Goal: Task Accomplishment & Management: Use online tool/utility

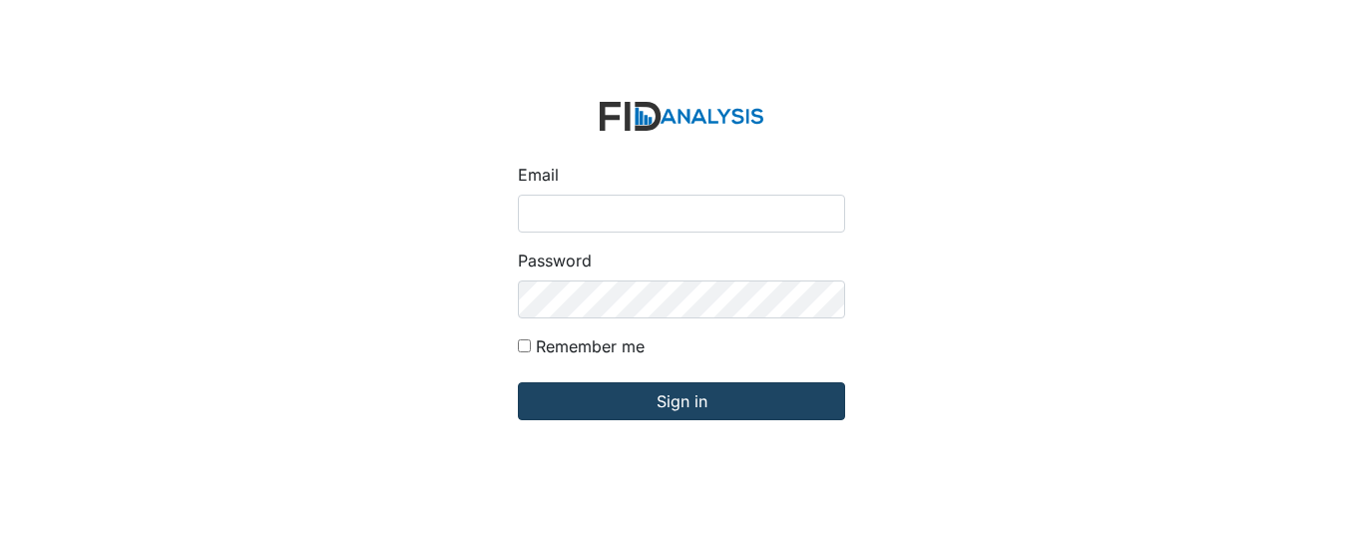
type input "[EMAIL_ADDRESS][PERSON_NAME][DOMAIN_NAME]"
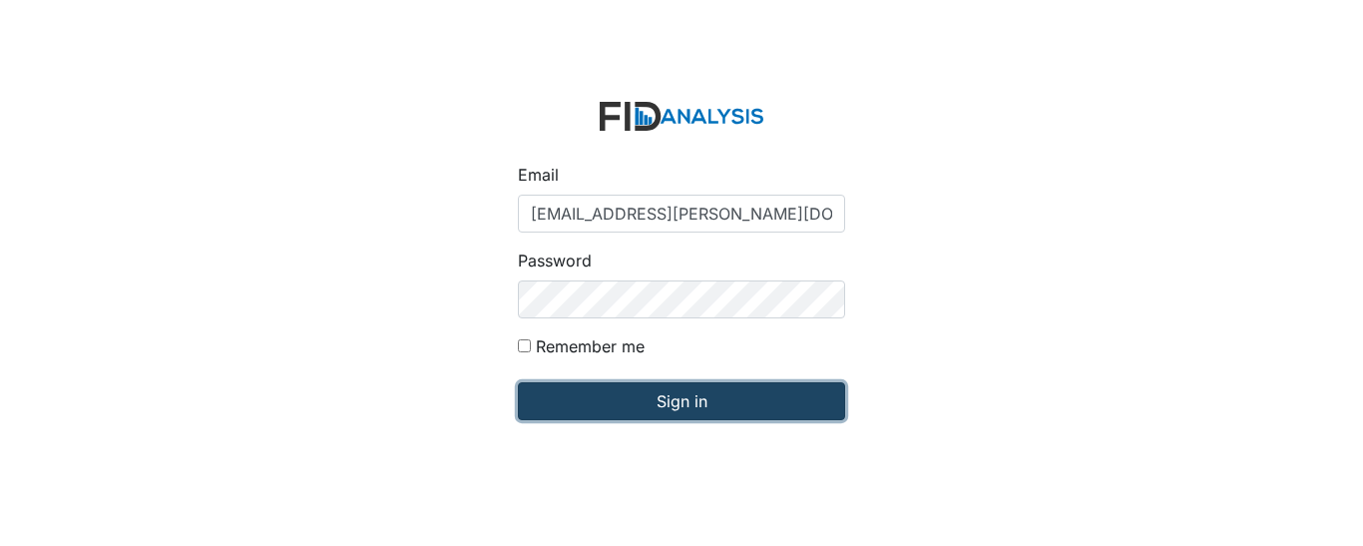
click at [645, 393] on input "Sign in" at bounding box center [681, 401] width 327 height 38
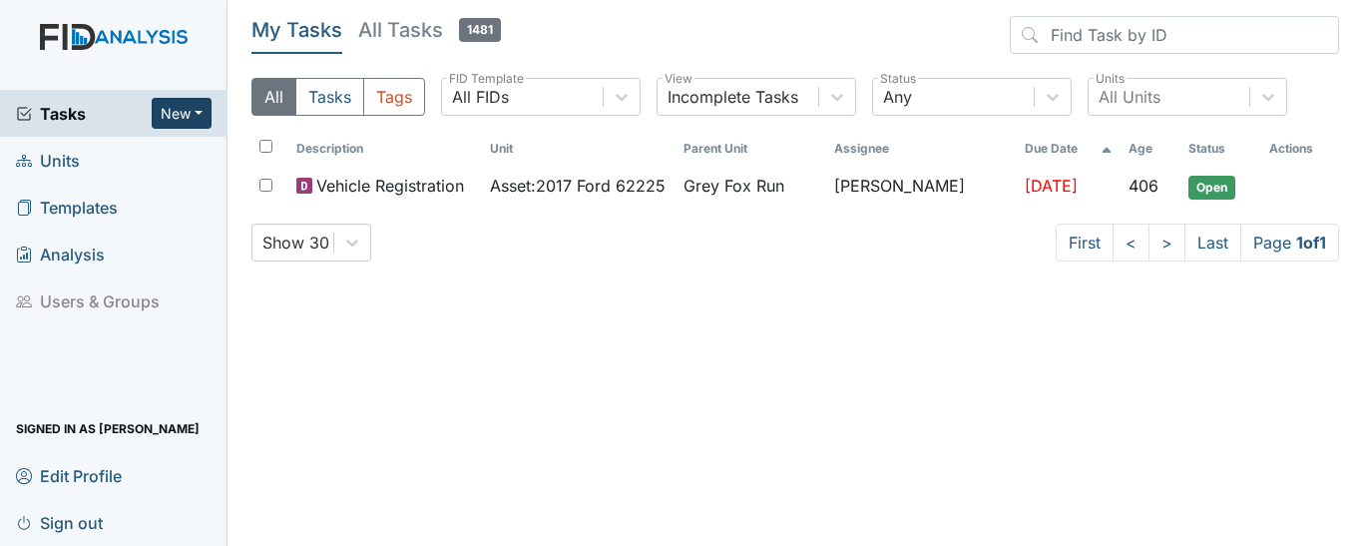
click at [168, 113] on button "New" at bounding box center [182, 113] width 60 height 31
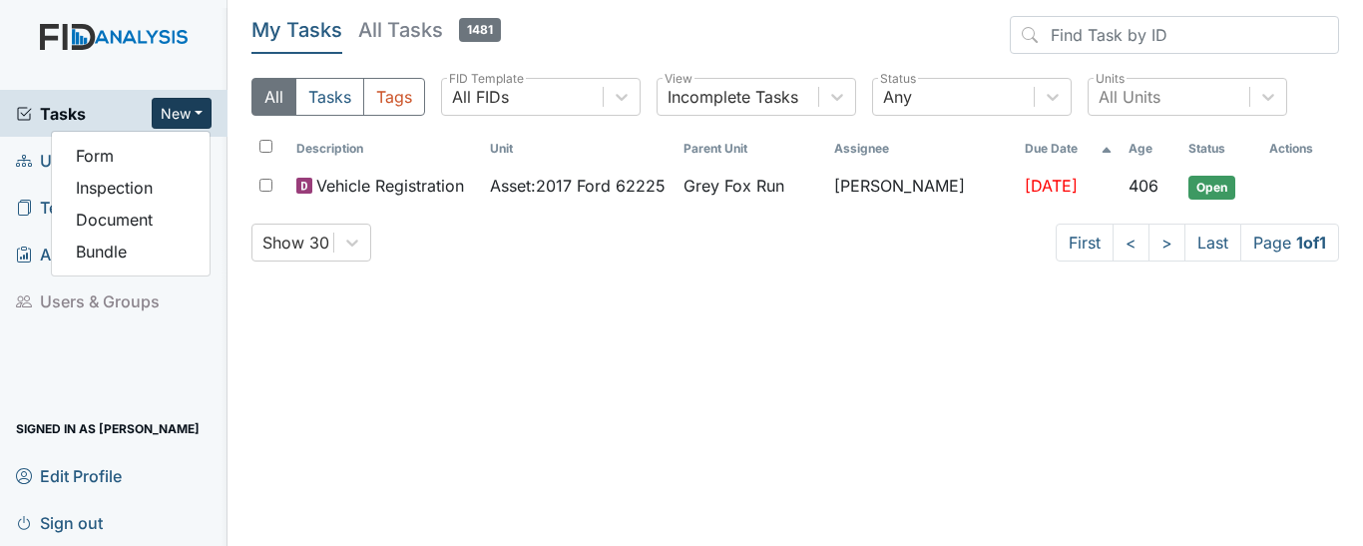
click at [168, 113] on button "New" at bounding box center [182, 113] width 60 height 31
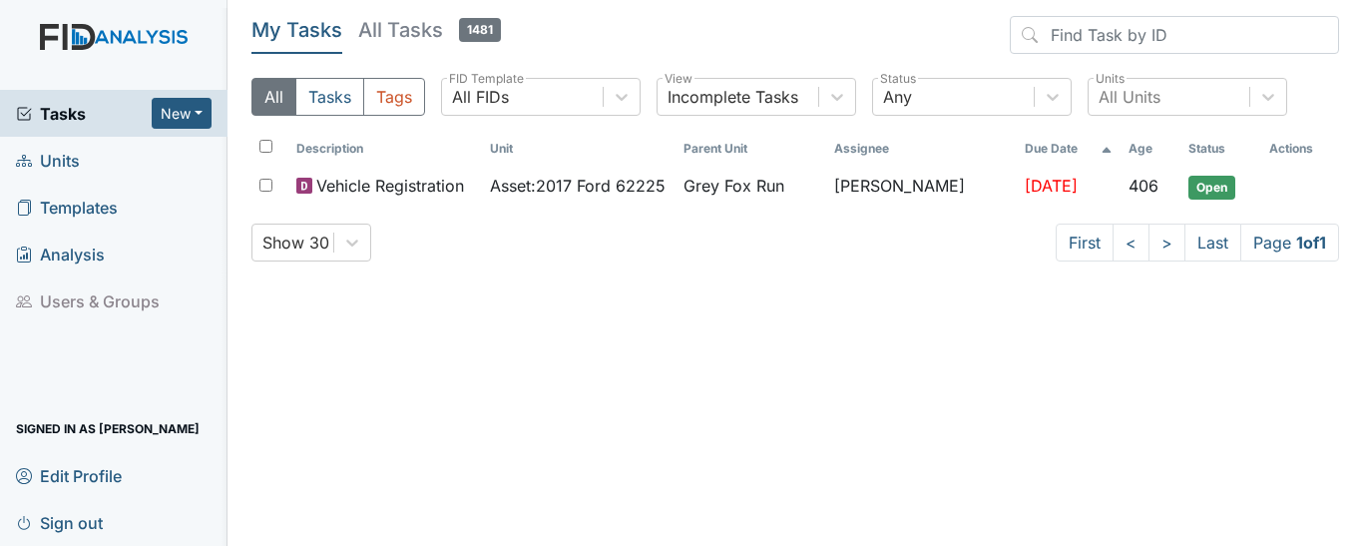
click at [131, 158] on link "Units" at bounding box center [114, 160] width 228 height 47
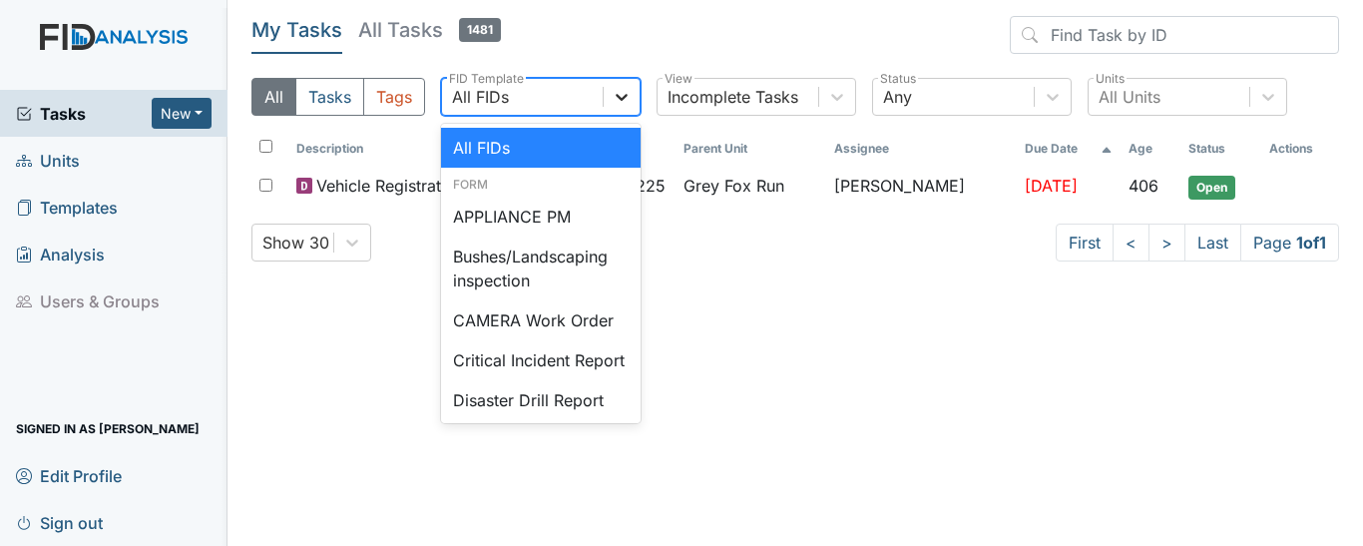
click at [633, 98] on div at bounding box center [622, 97] width 36 height 36
click at [91, 159] on link "Units" at bounding box center [114, 160] width 228 height 47
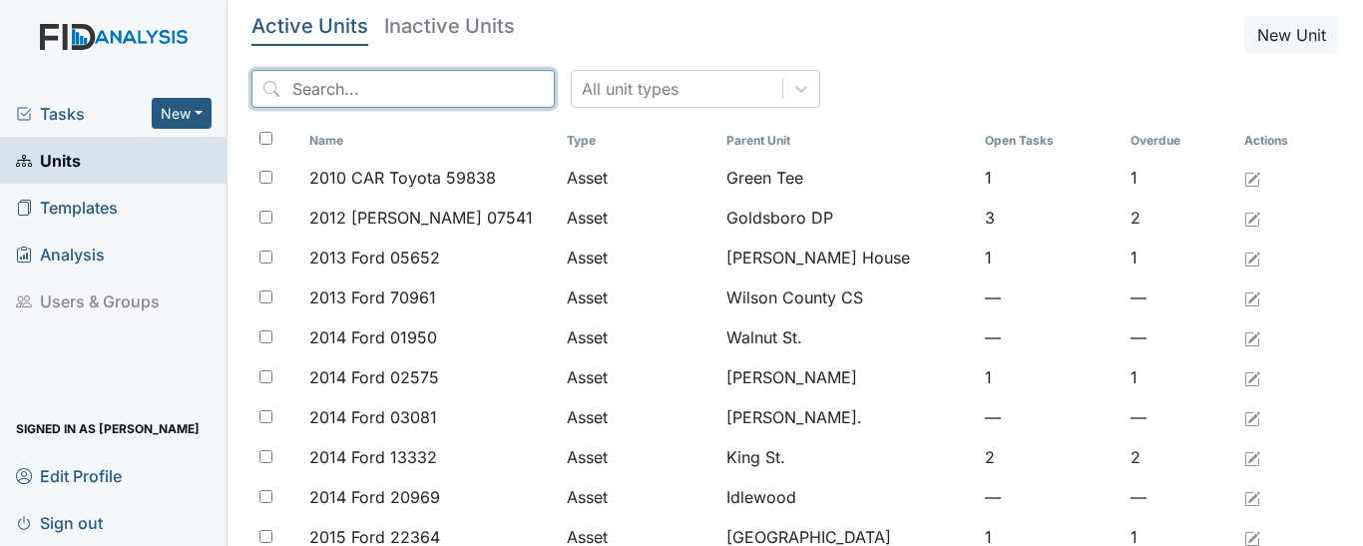
click at [403, 89] on input "search" at bounding box center [402, 89] width 303 height 38
type input "n"
click at [403, 89] on input "n" at bounding box center [402, 89] width 303 height 38
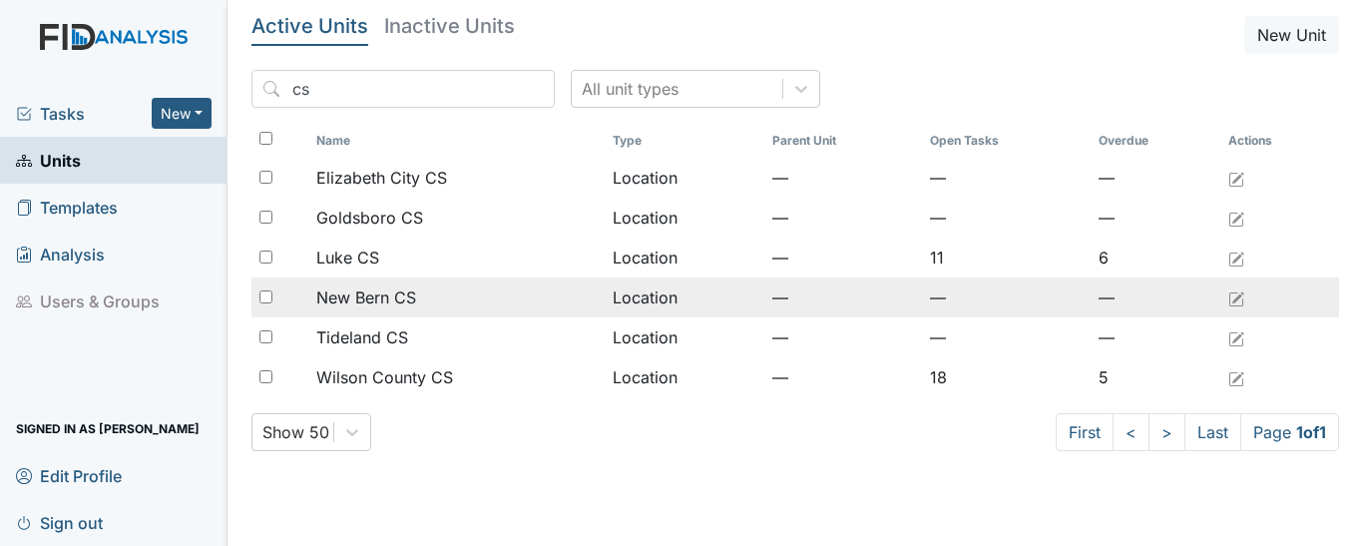
click at [361, 297] on span "New Bern CS" at bounding box center [366, 297] width 100 height 24
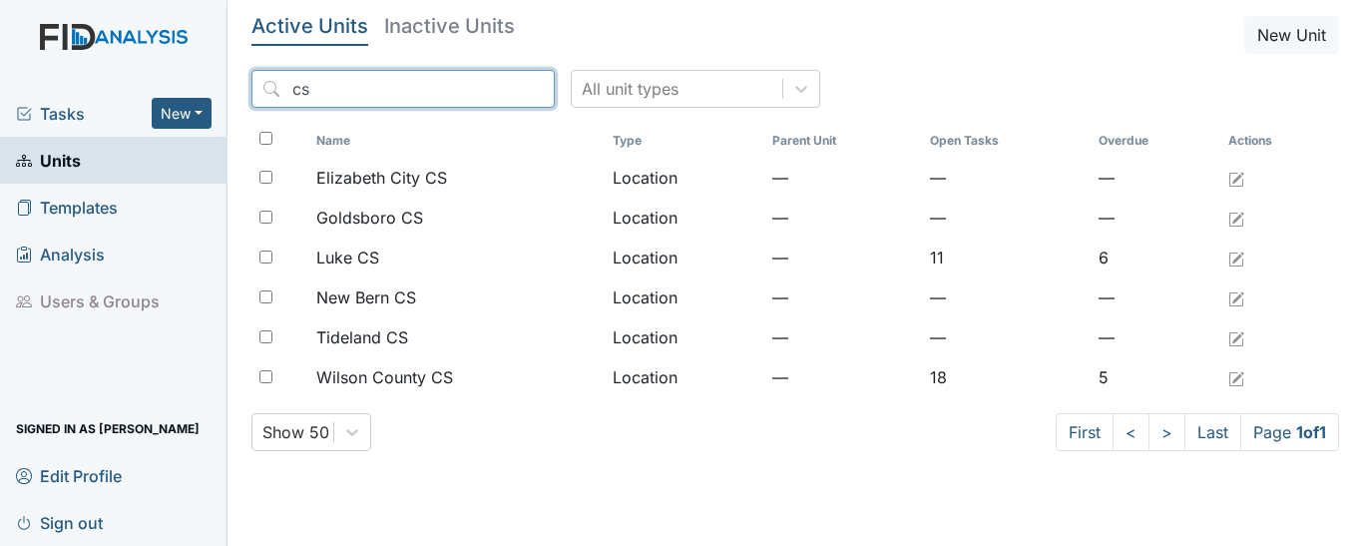
click at [350, 101] on input "cs" at bounding box center [402, 89] width 303 height 38
type input "c"
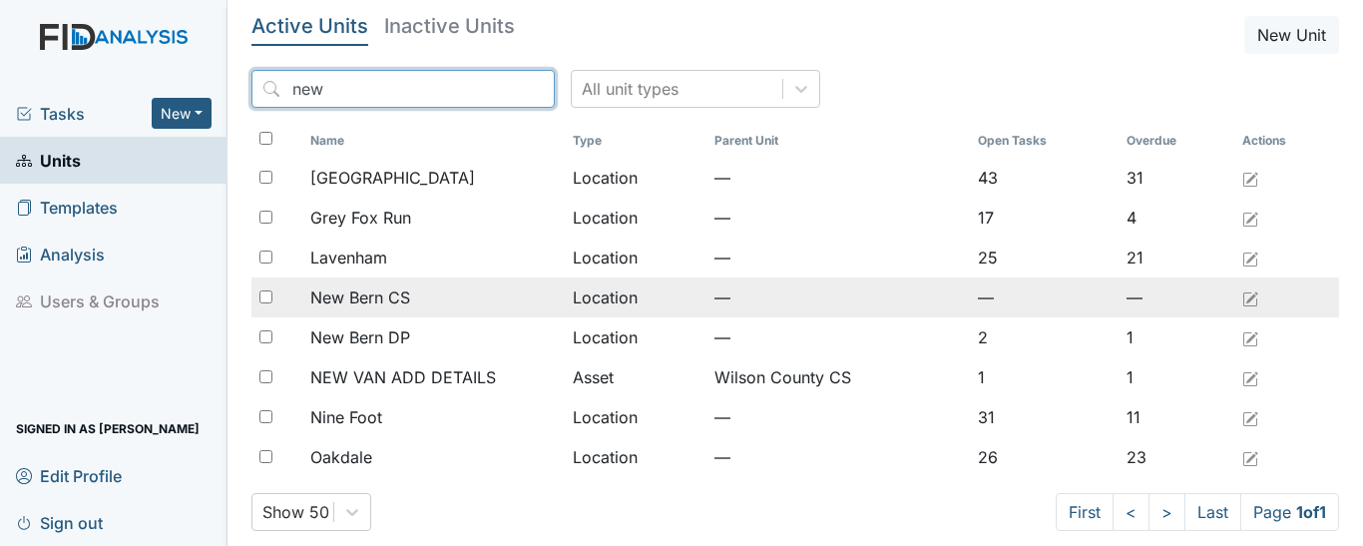
drag, startPoint x: 350, startPoint y: 105, endPoint x: 277, endPoint y: 311, distance: 219.0
click at [282, 303] on div "Active Units Inactive Units New Unit new All unit types Name Type Parent Unit O…" at bounding box center [795, 281] width 1088 height 531
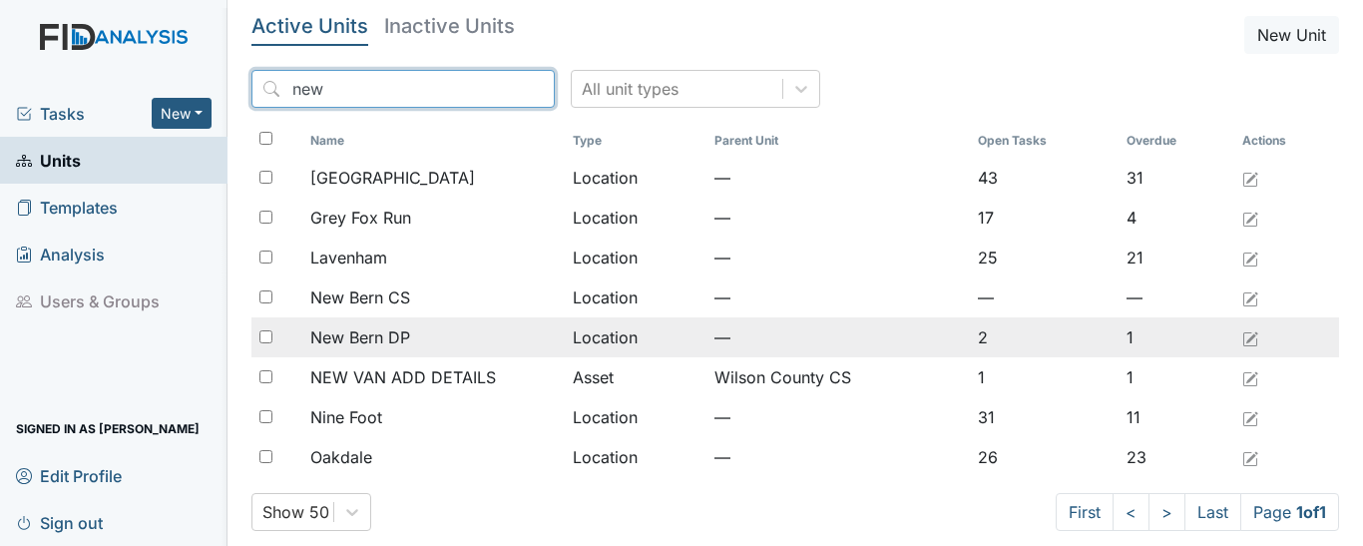
type input "new"
click at [321, 334] on span "New Bern DP" at bounding box center [360, 337] width 100 height 24
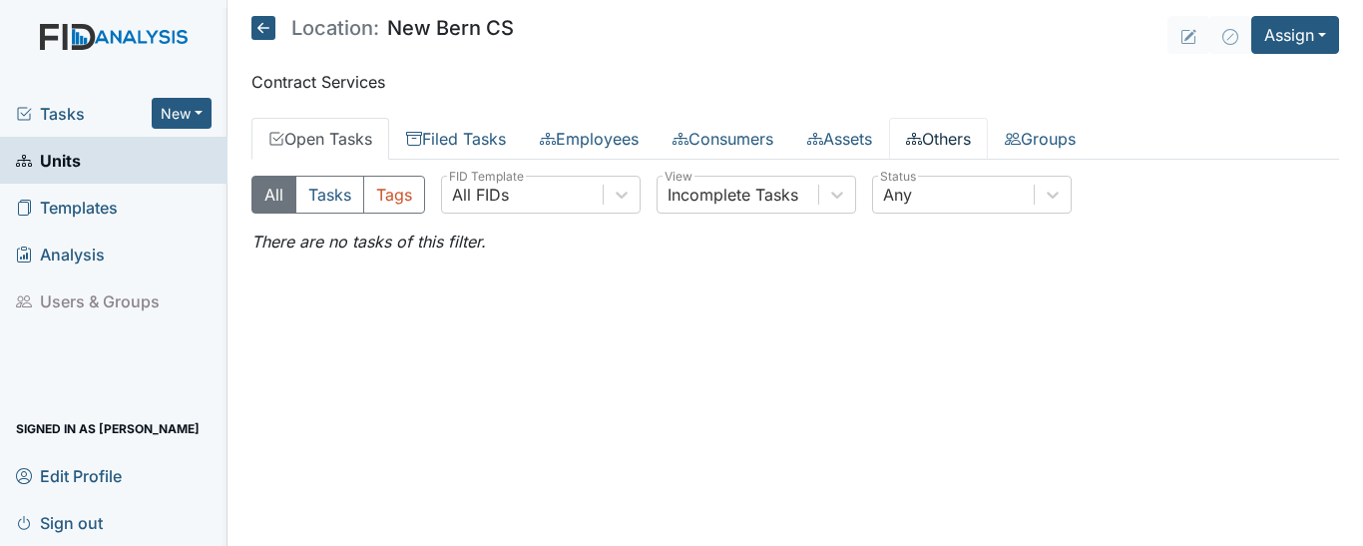
click at [988, 143] on link "Others" at bounding box center [938, 139] width 99 height 42
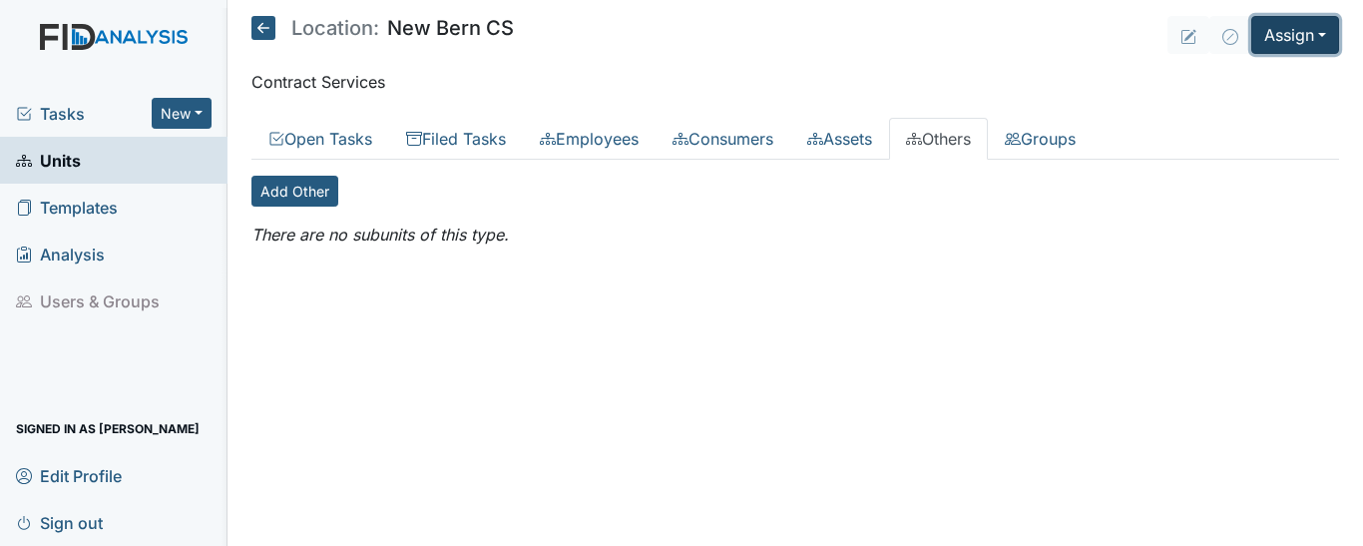
click at [1320, 39] on button "Assign" at bounding box center [1295, 35] width 88 height 38
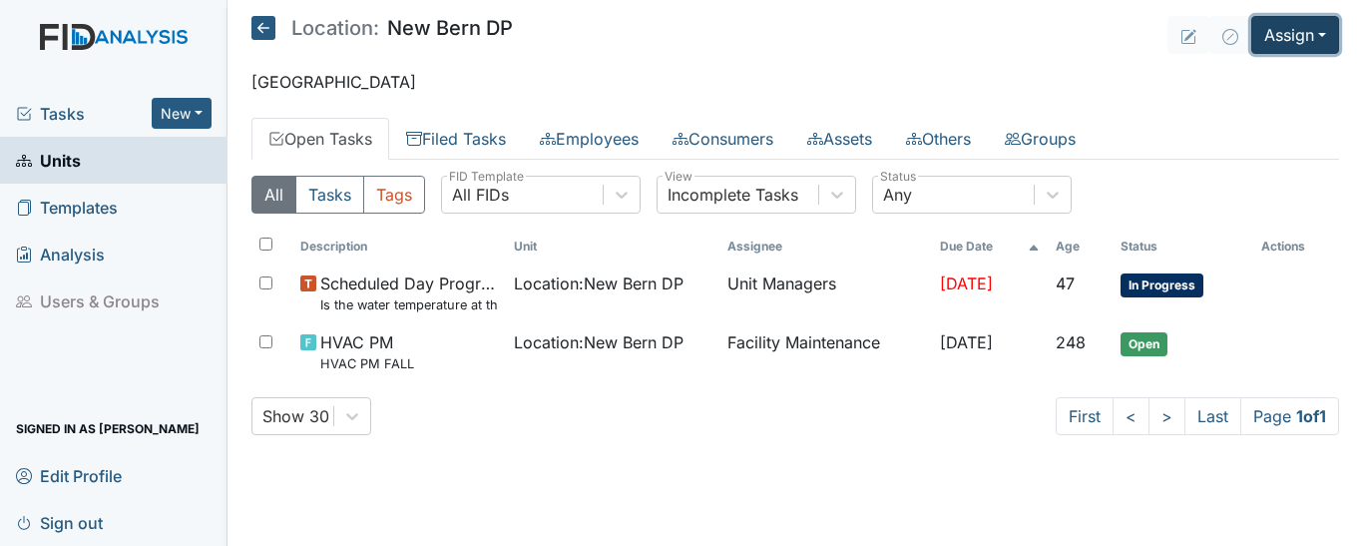
click at [1326, 41] on button "Assign" at bounding box center [1295, 35] width 88 height 38
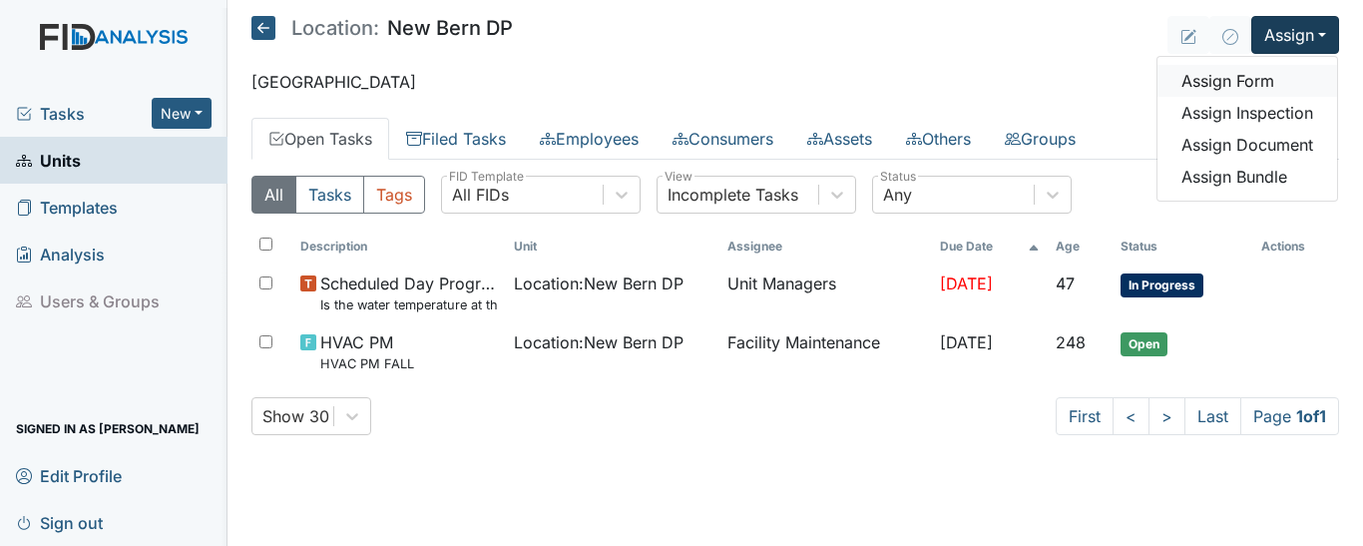
click at [1247, 82] on link "Assign Form" at bounding box center [1247, 81] width 180 height 32
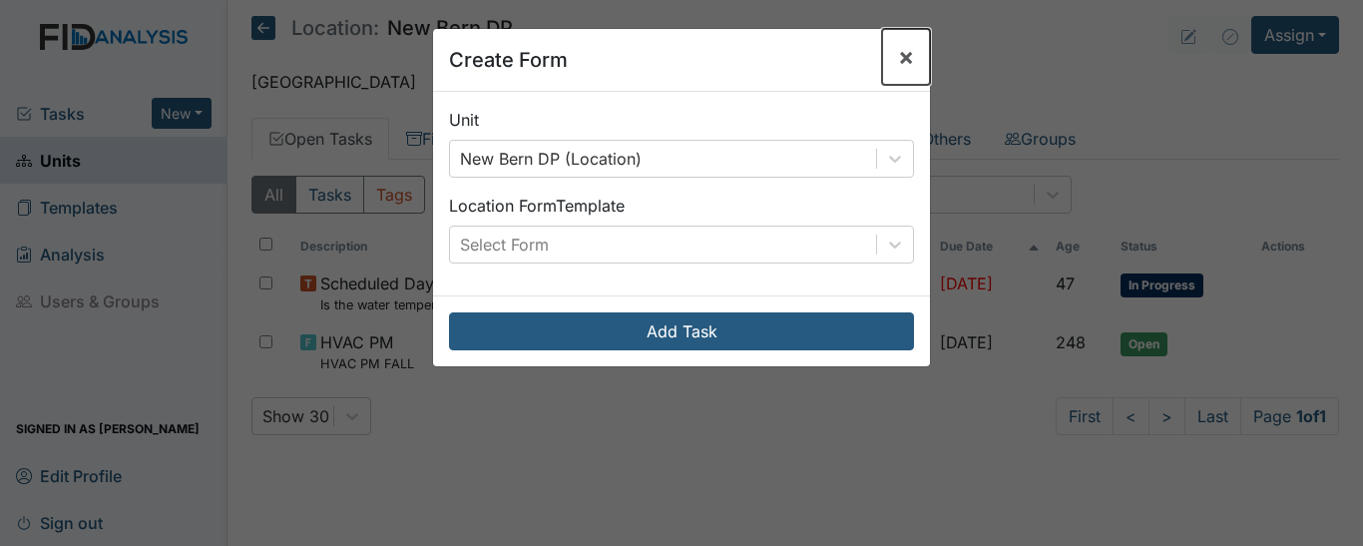
click at [903, 56] on span "×" at bounding box center [906, 56] width 16 height 29
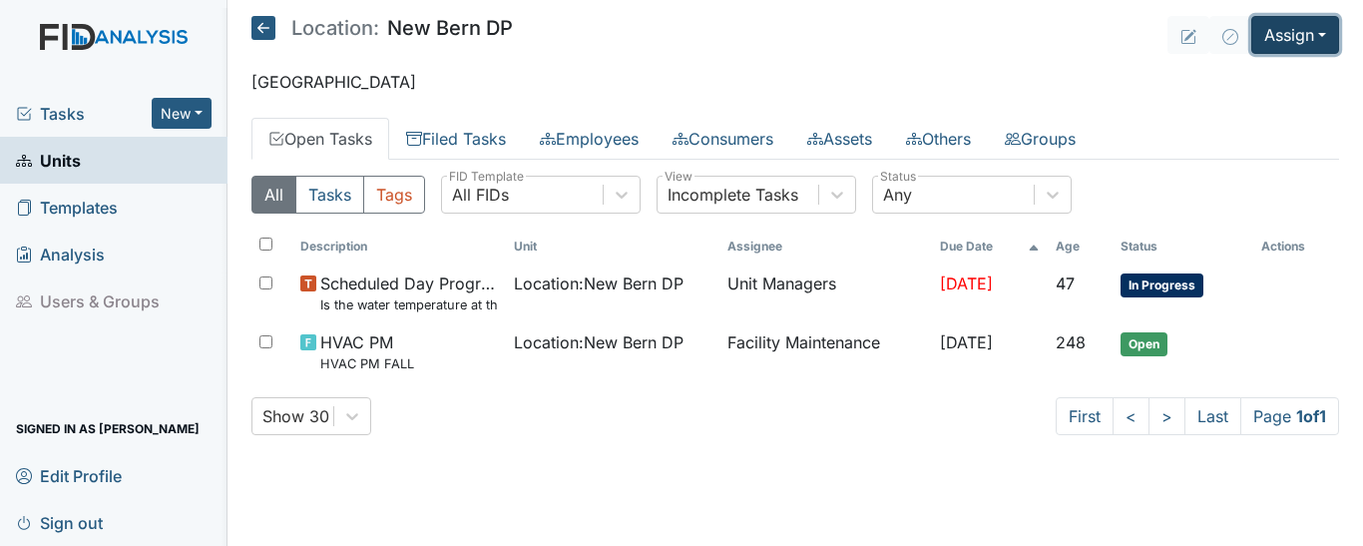
click at [1318, 36] on button "Assign" at bounding box center [1295, 35] width 88 height 38
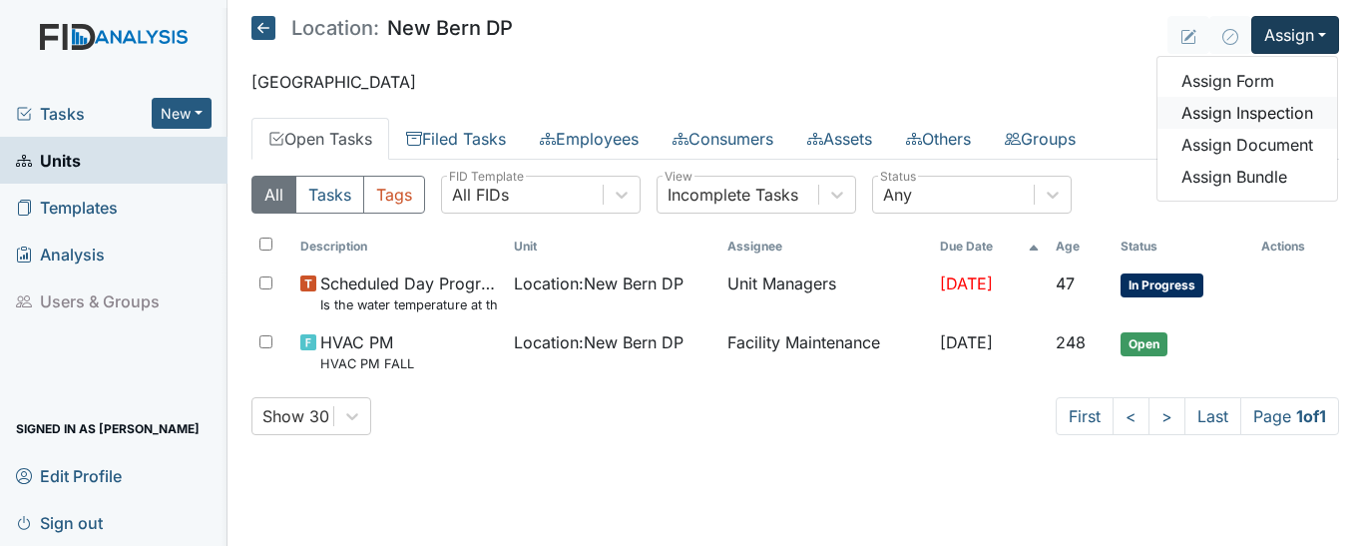
click at [1302, 110] on link "Assign Inspection" at bounding box center [1247, 113] width 180 height 32
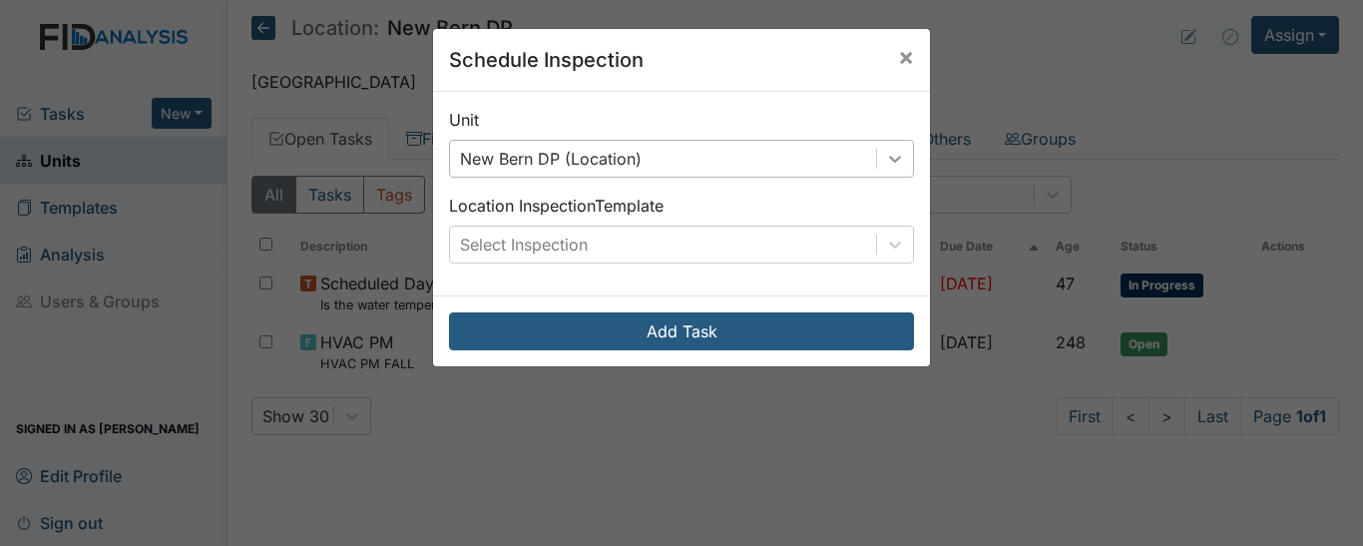
click at [896, 156] on icon at bounding box center [895, 159] width 20 height 20
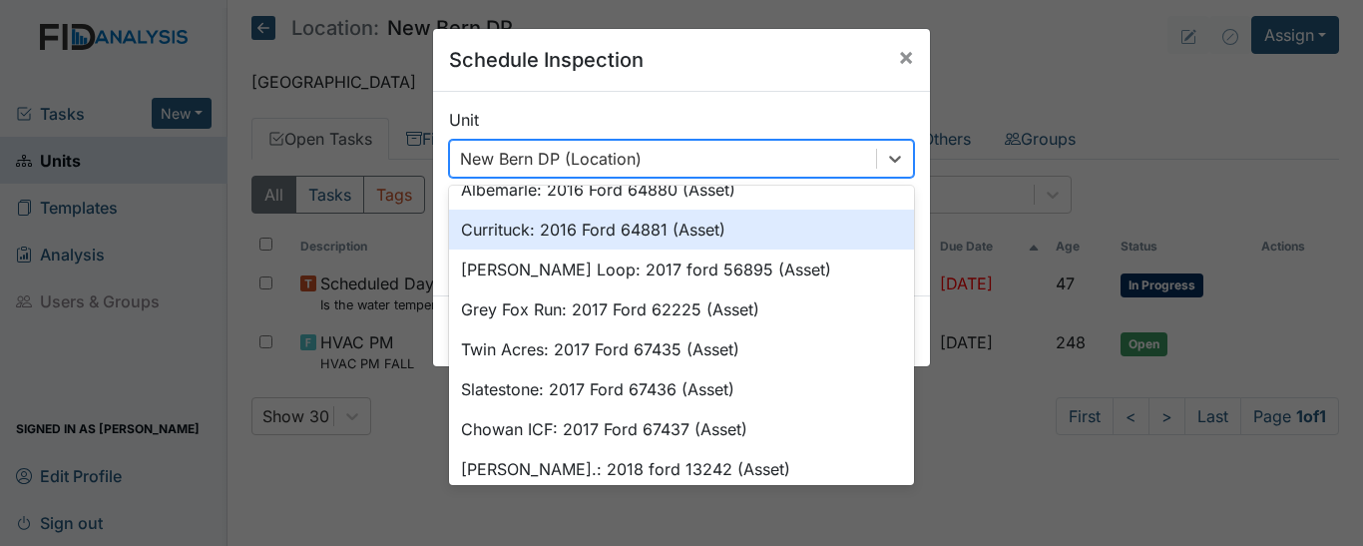
scroll to position [399, 0]
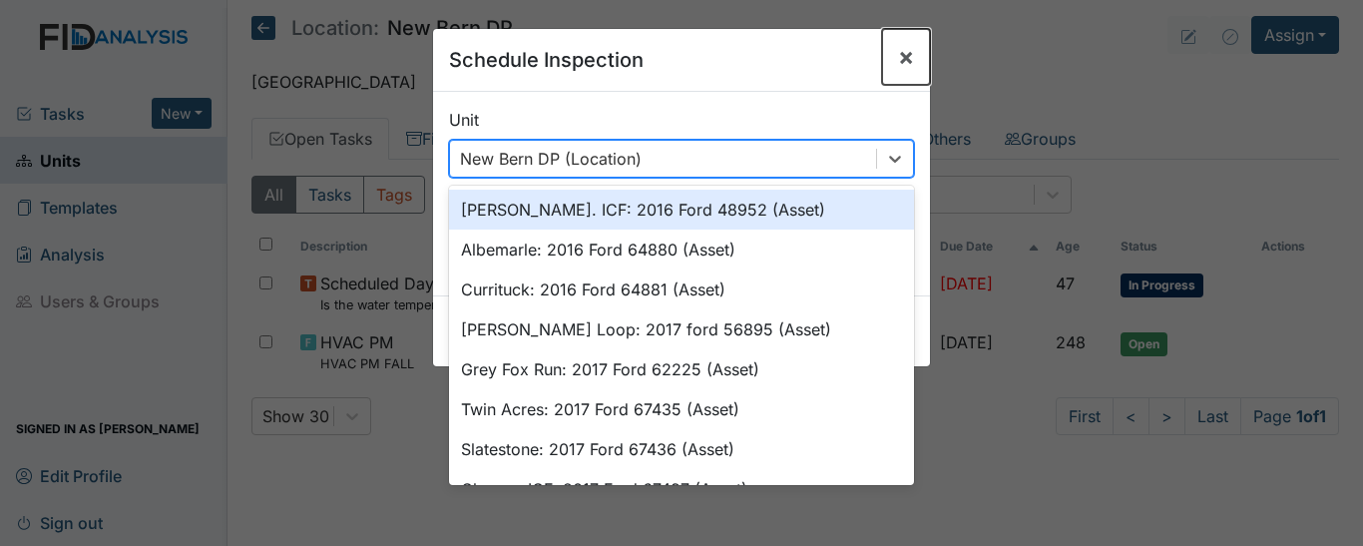
click at [905, 55] on span "×" at bounding box center [906, 56] width 16 height 29
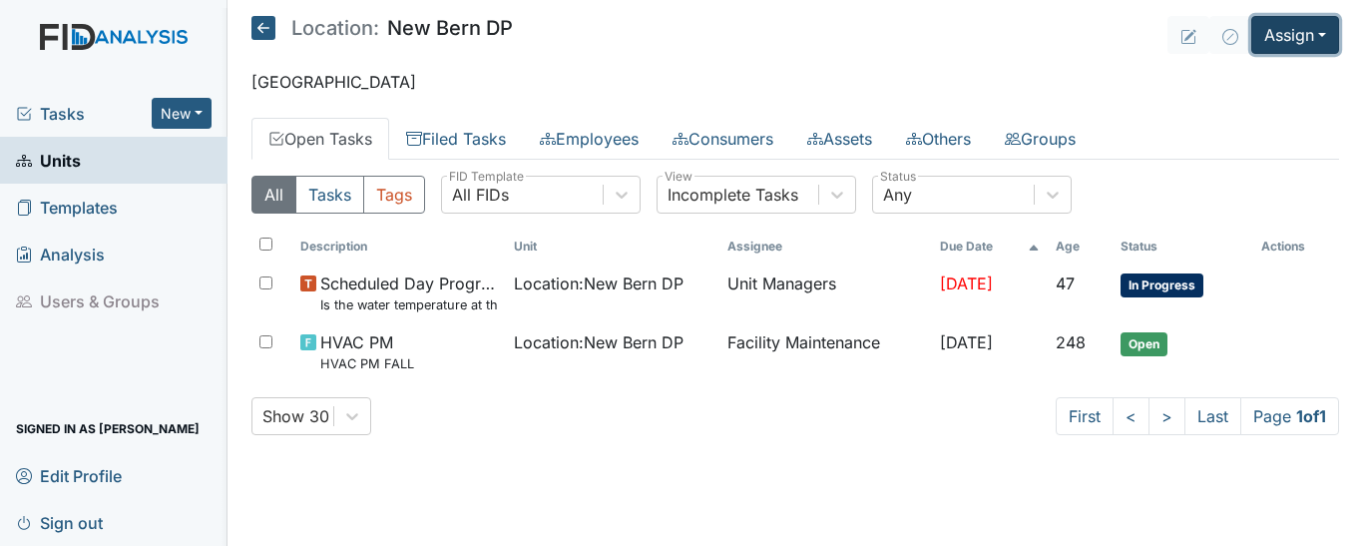
click at [1314, 34] on button "Assign" at bounding box center [1295, 35] width 88 height 38
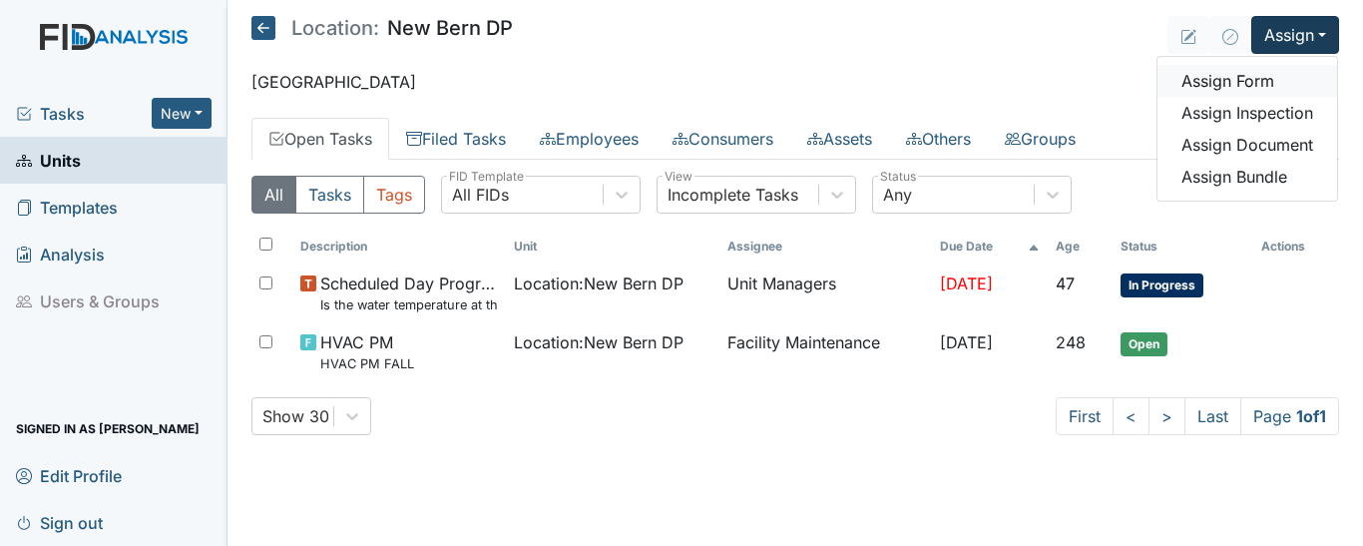
click at [1271, 79] on link "Assign Form" at bounding box center [1247, 81] width 180 height 32
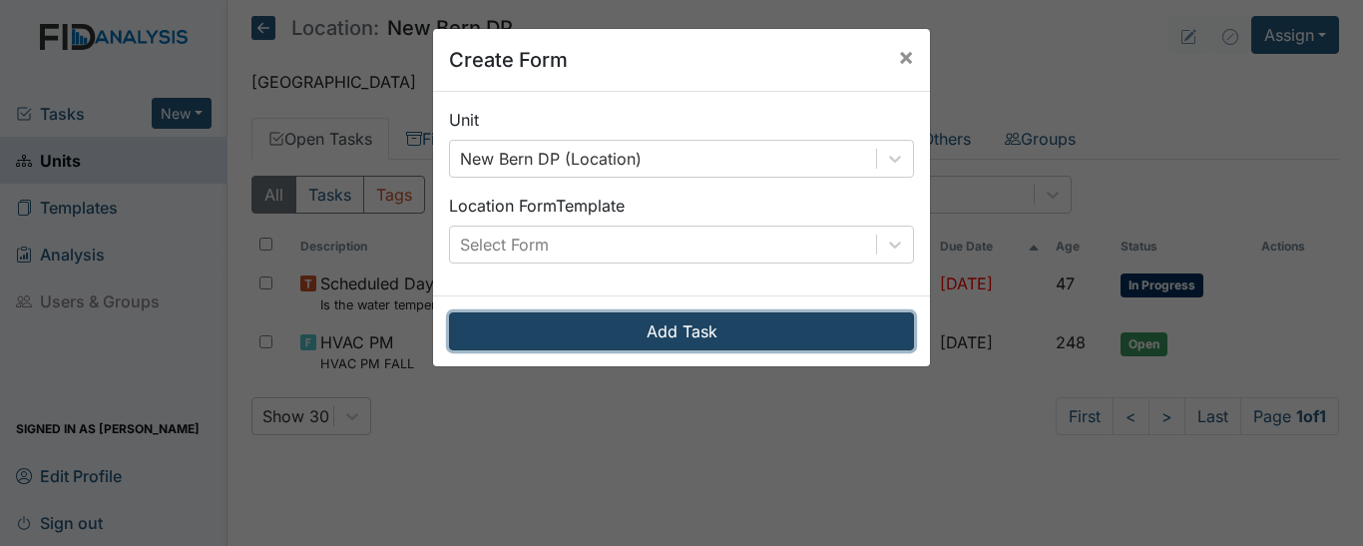
click at [684, 333] on button "Add Task" at bounding box center [681, 331] width 465 height 38
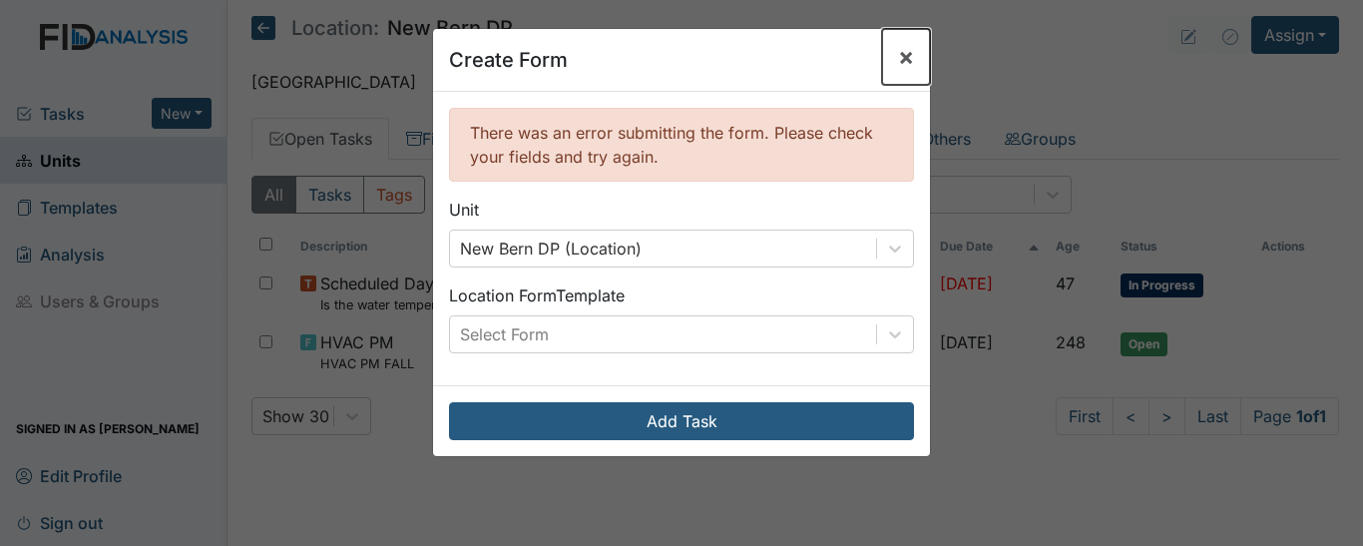
click at [900, 50] on span "×" at bounding box center [906, 56] width 16 height 29
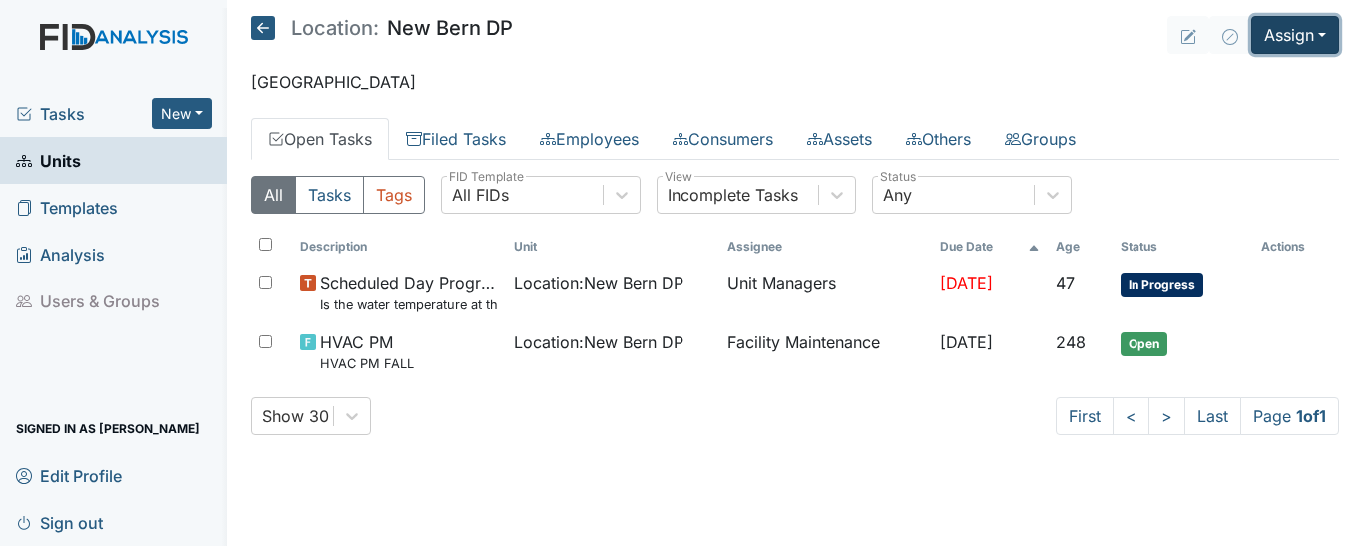
click at [1337, 36] on button "Assign" at bounding box center [1295, 35] width 88 height 38
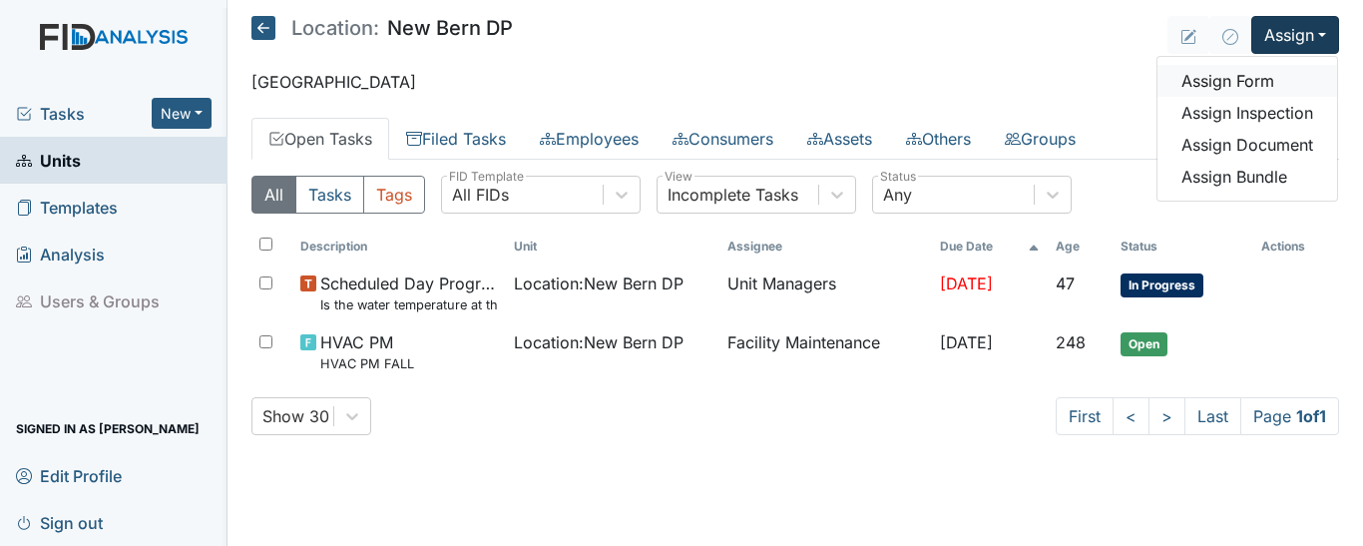
click at [1253, 82] on link "Assign Form" at bounding box center [1247, 81] width 180 height 32
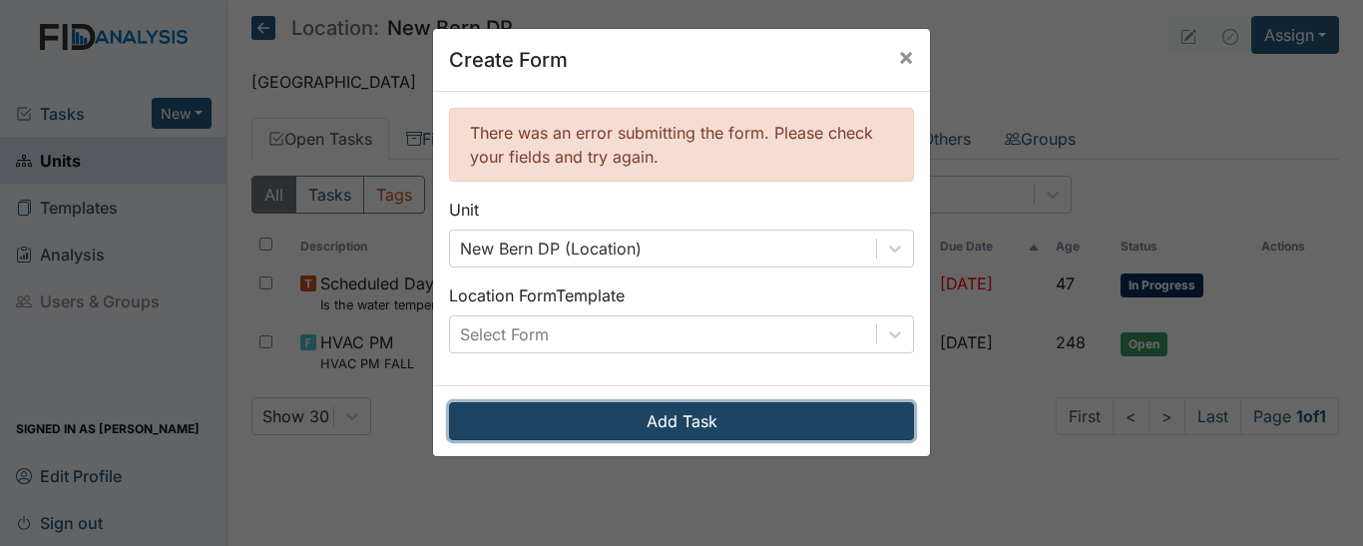
click at [713, 420] on button "Add Task" at bounding box center [681, 421] width 465 height 38
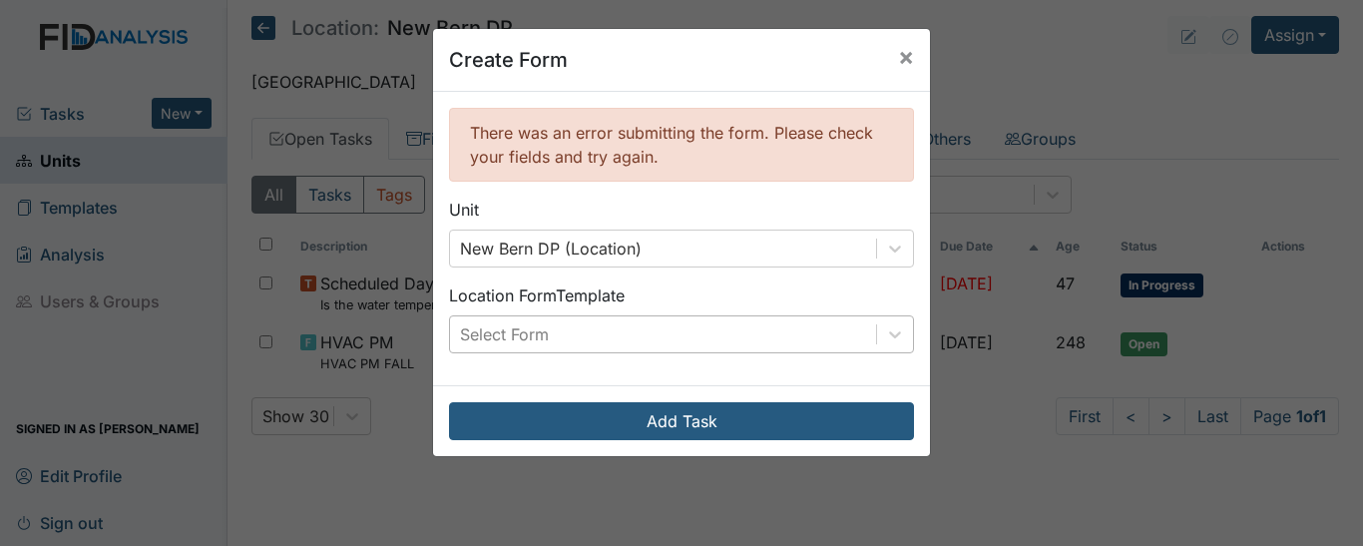
scroll to position [0, 0]
click at [741, 336] on div "Select Form" at bounding box center [663, 334] width 426 height 36
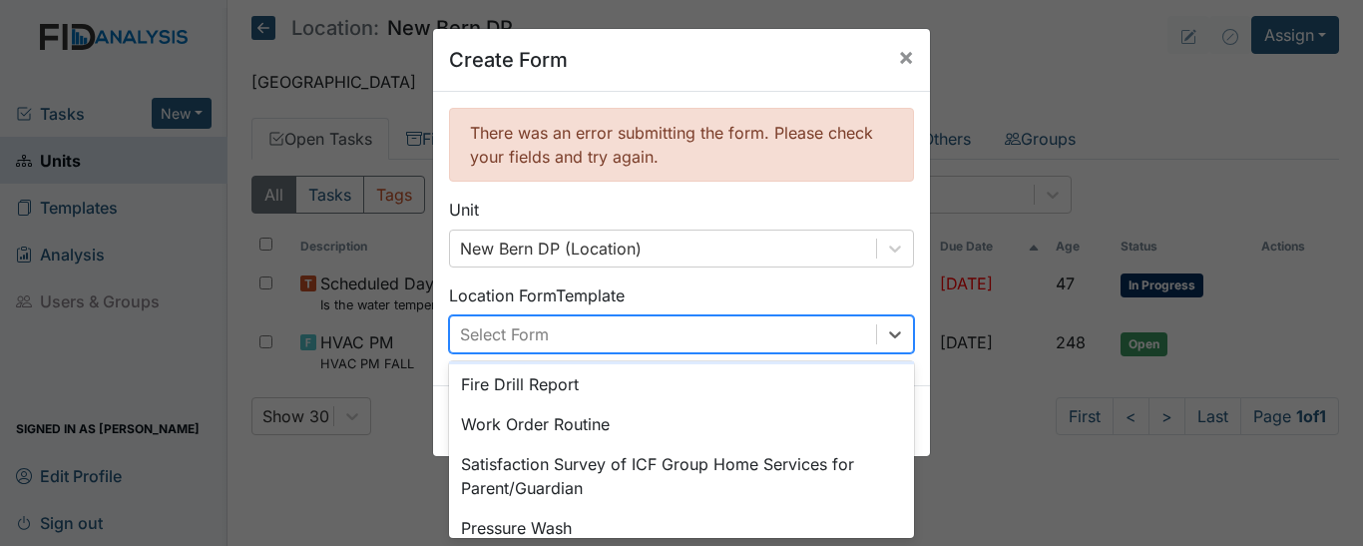
scroll to position [100, 0]
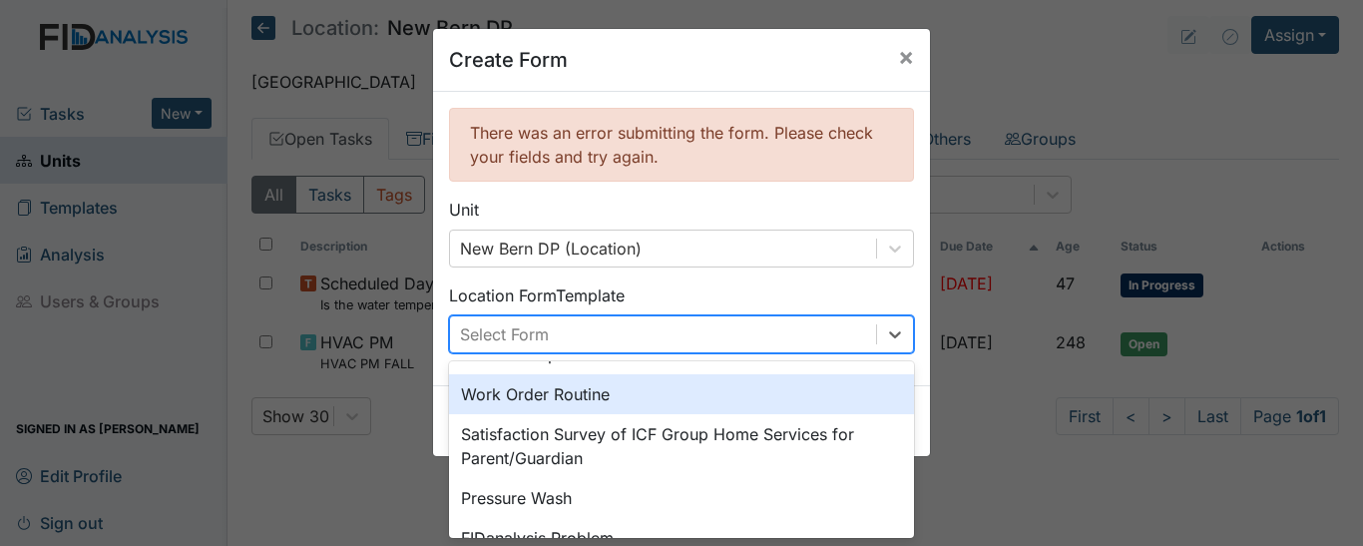
click at [576, 401] on div "Work Order Routine" at bounding box center [681, 394] width 465 height 40
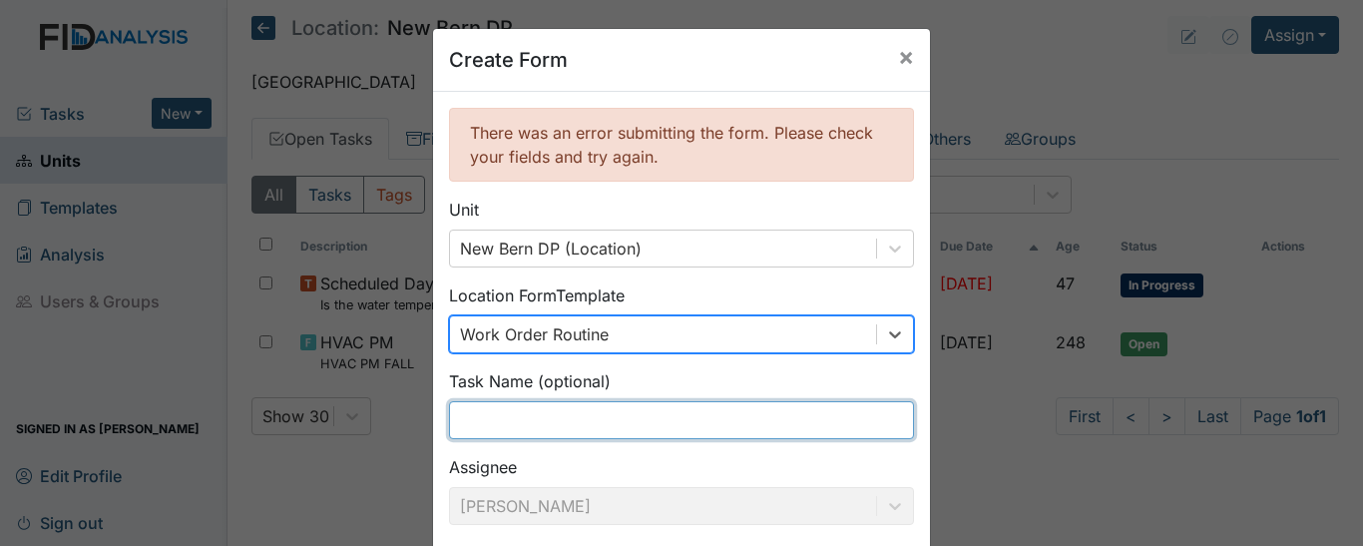
click at [636, 419] on input "text" at bounding box center [681, 420] width 465 height 38
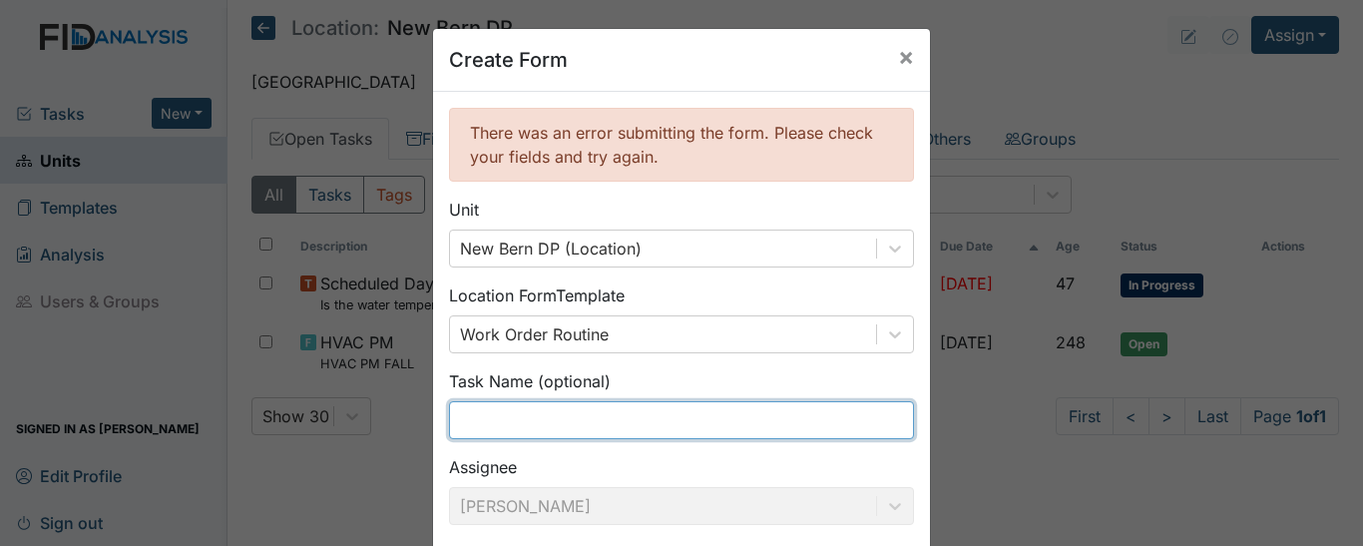
click at [636, 419] on input "text" at bounding box center [681, 420] width 465 height 38
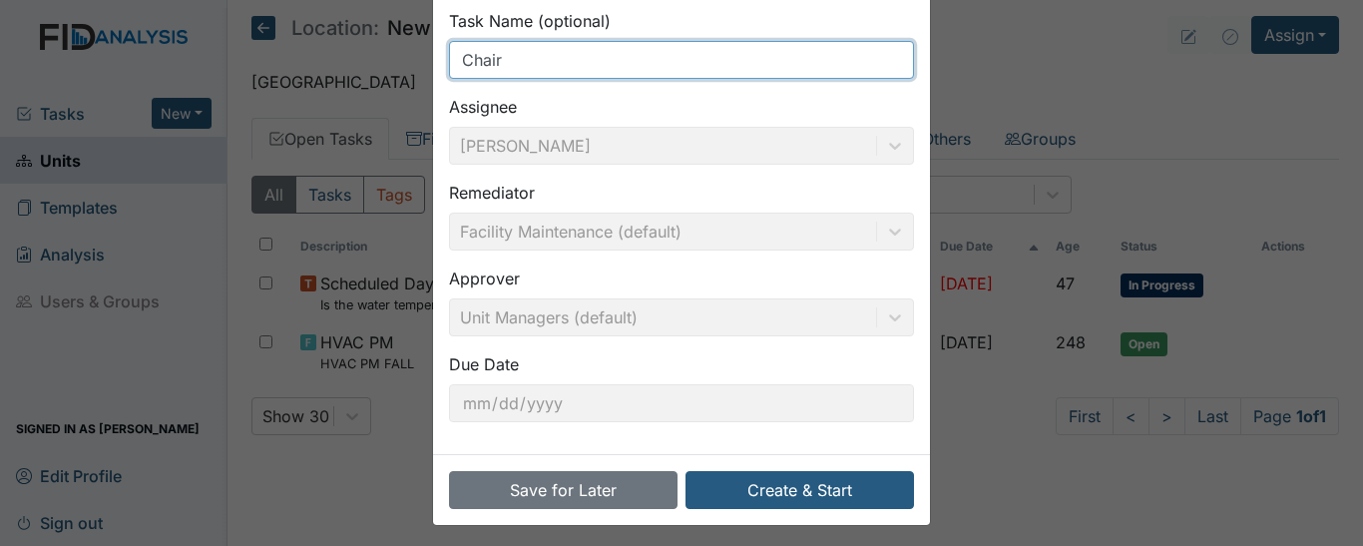
scroll to position [368, 0]
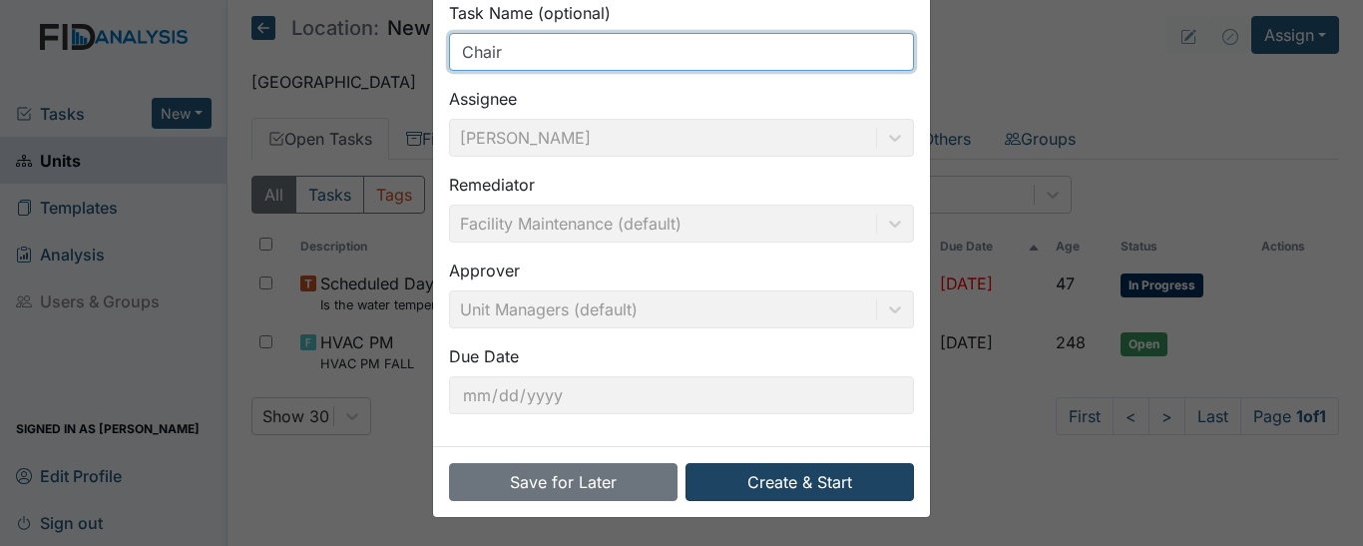
type input "Chair"
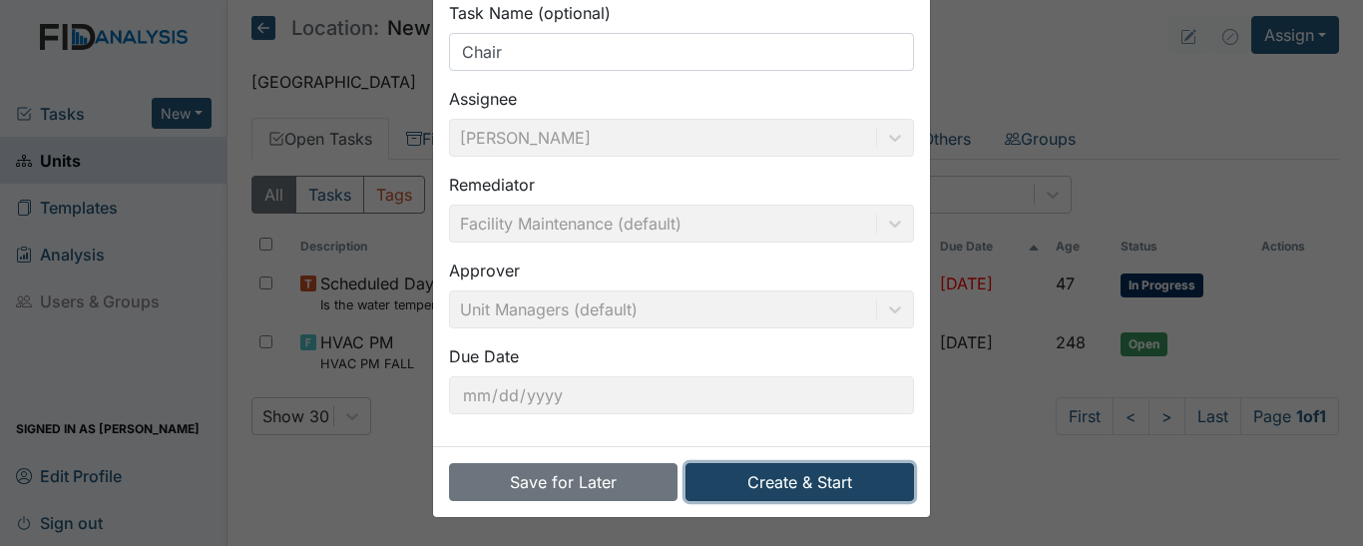
click at [782, 483] on button "Create & Start" at bounding box center [800, 482] width 229 height 38
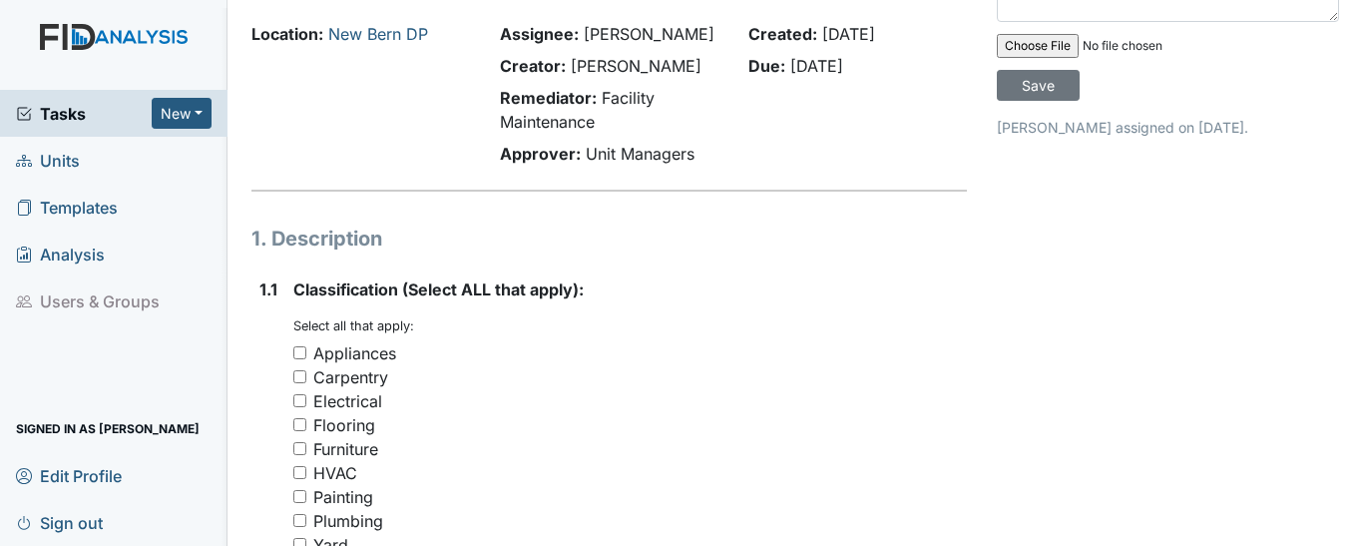
scroll to position [299, 0]
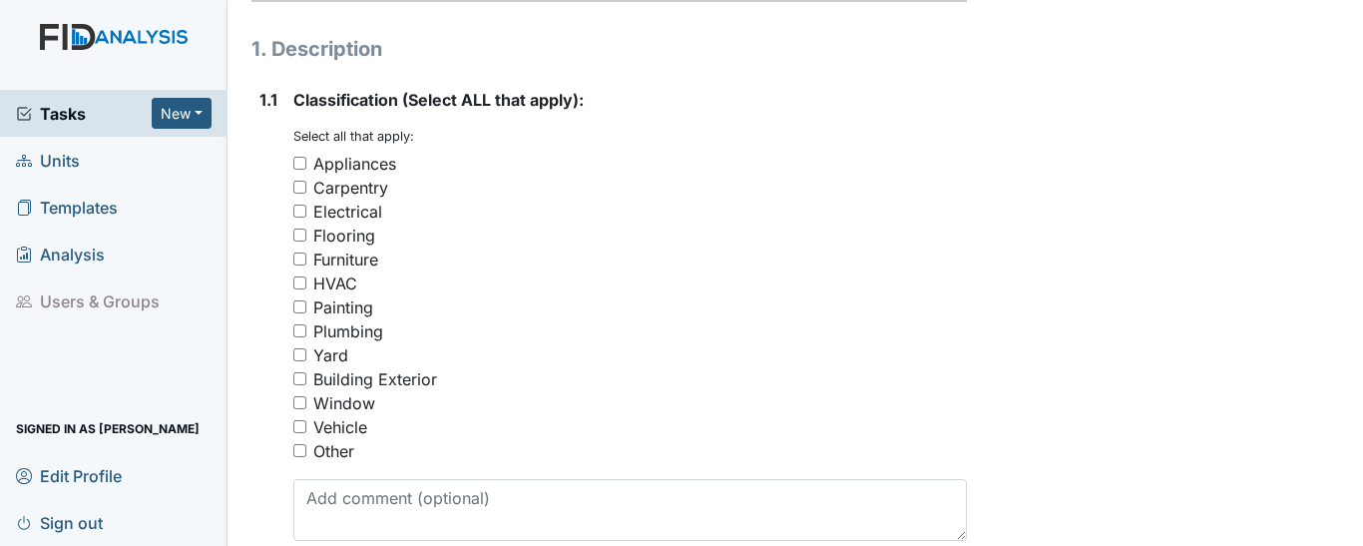
click at [299, 457] on input "Other" at bounding box center [299, 450] width 13 height 13
checkbox input "true"
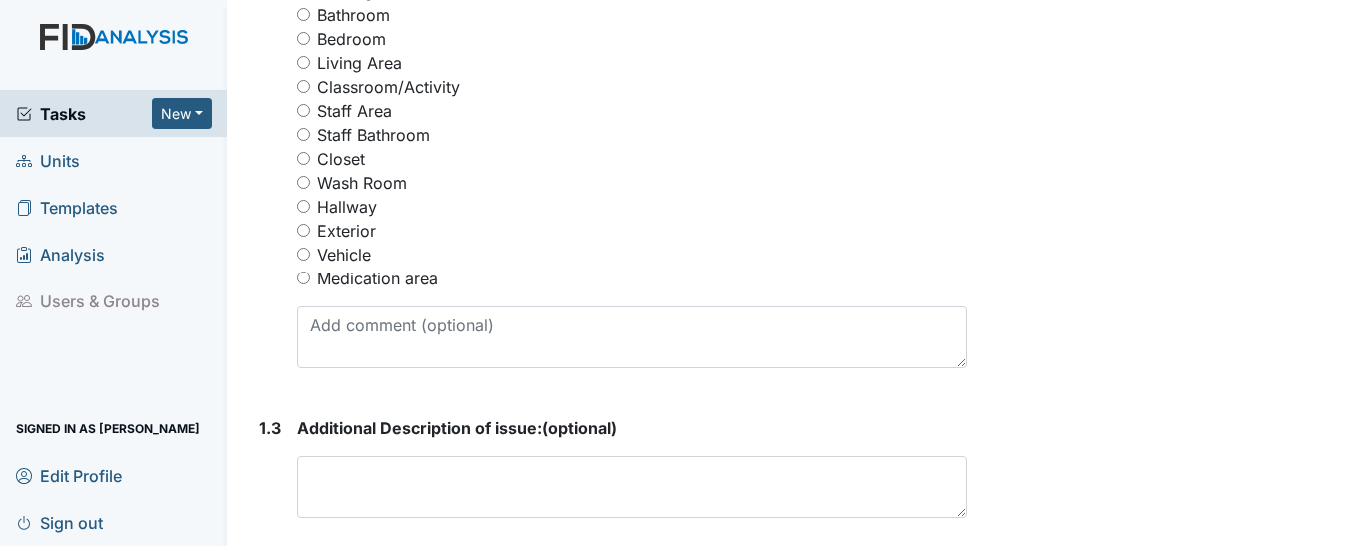
scroll to position [998, 0]
click at [308, 116] on input "Staff Area" at bounding box center [303, 109] width 13 height 13
radio input "true"
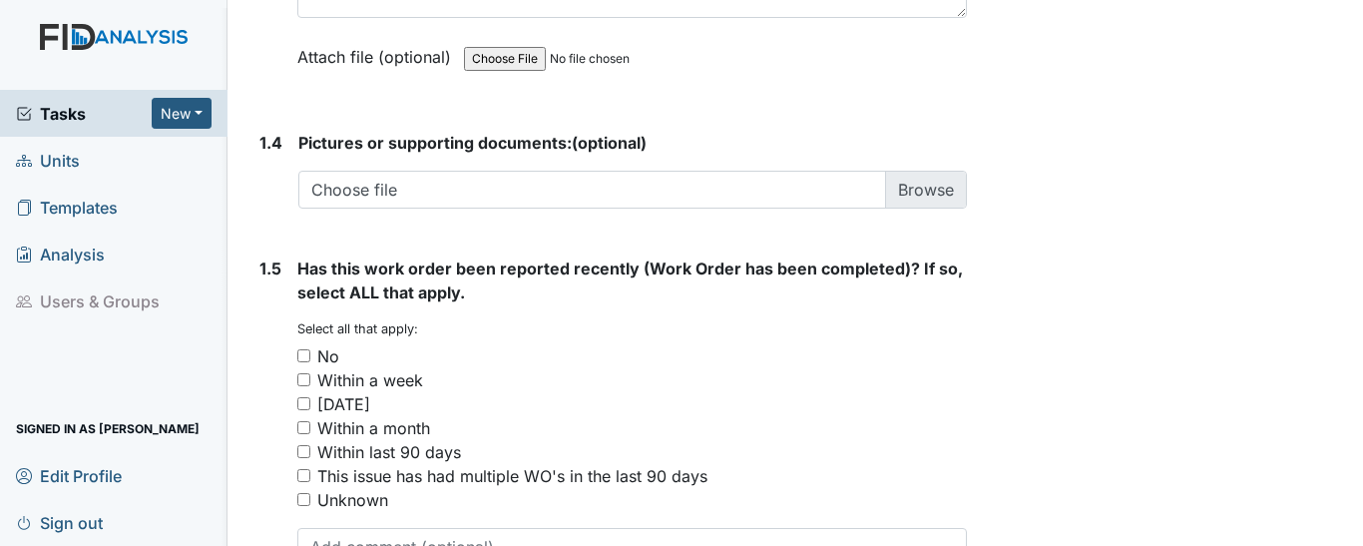
scroll to position [1597, 0]
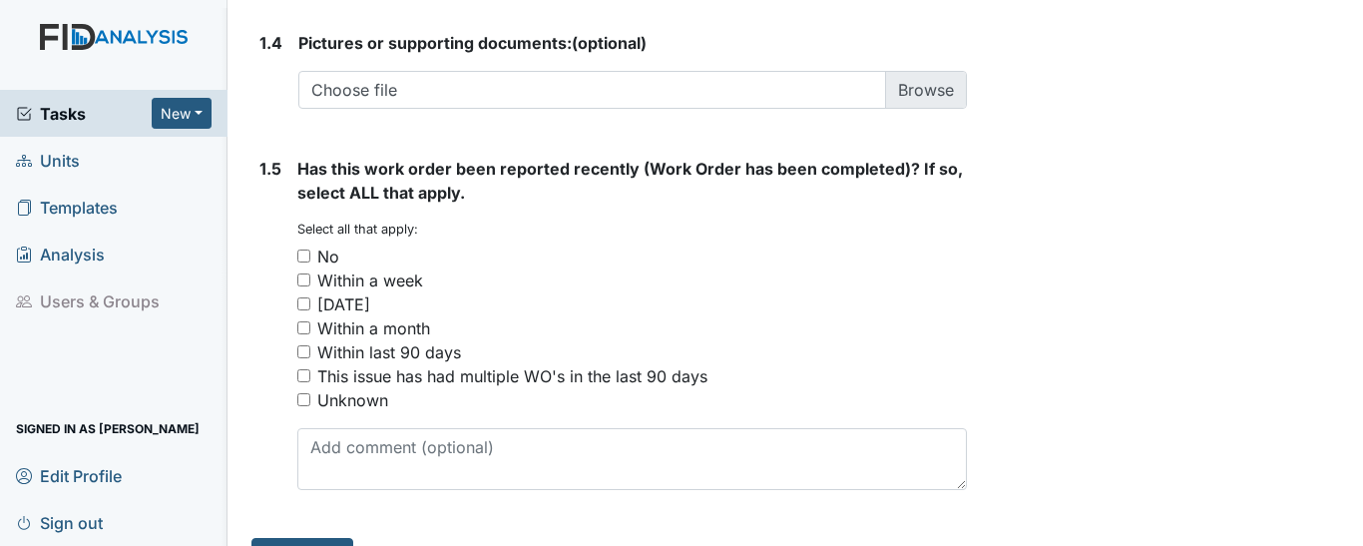
click at [307, 262] on input "No" at bounding box center [303, 255] width 13 height 13
checkbox input "true"
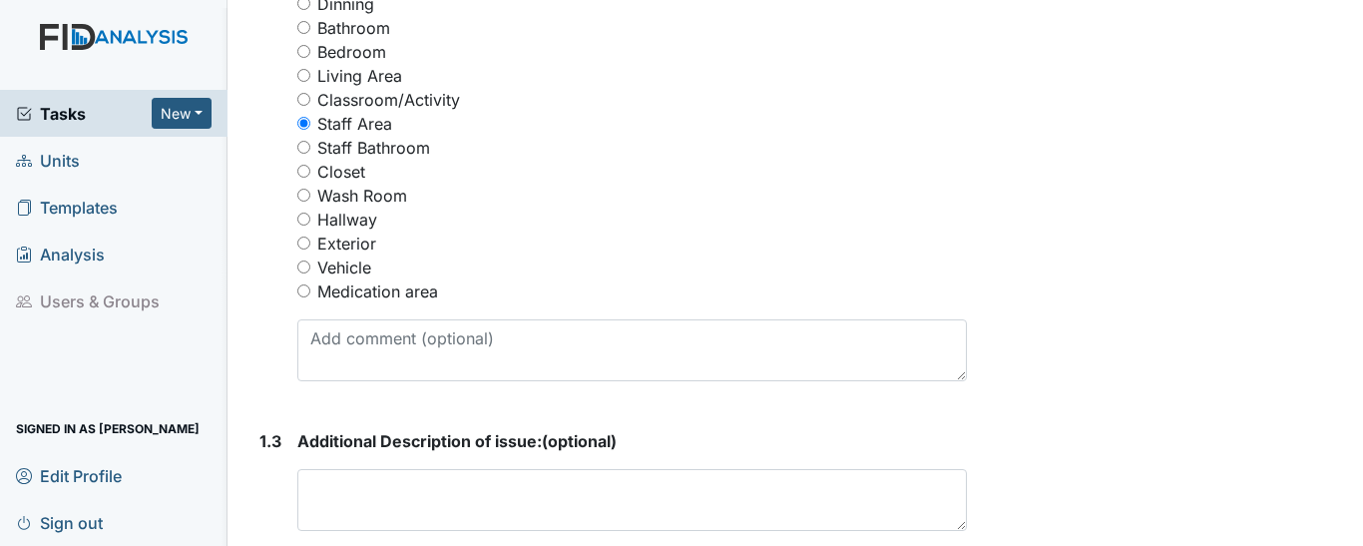
scroll to position [968, 0]
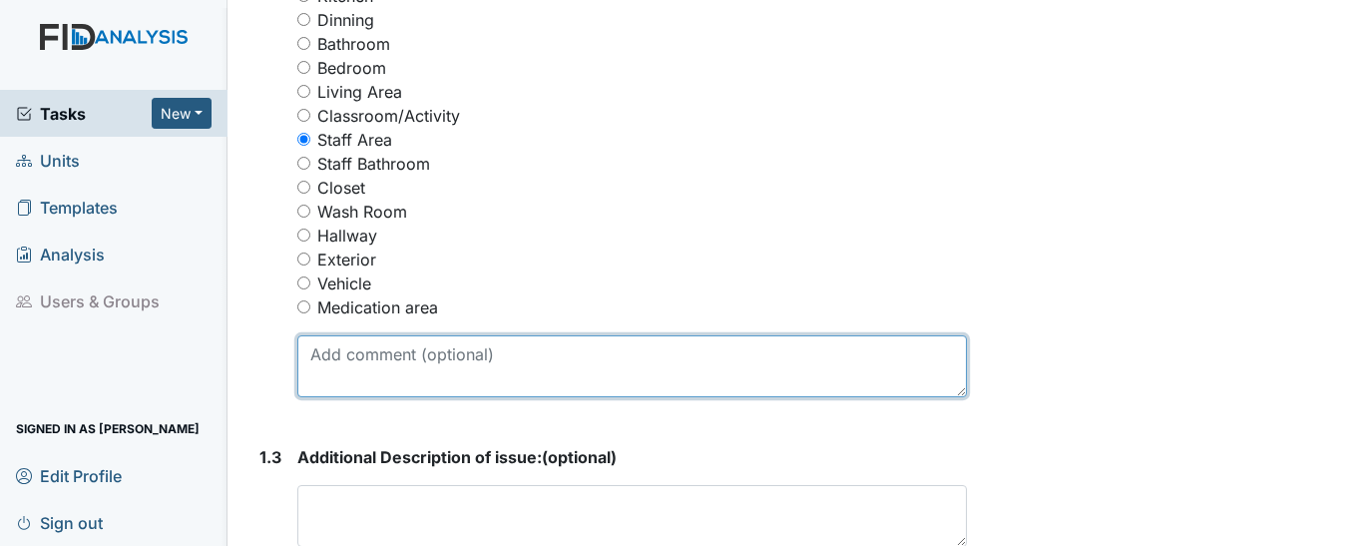
click at [422, 377] on textarea at bounding box center [632, 366] width 670 height 62
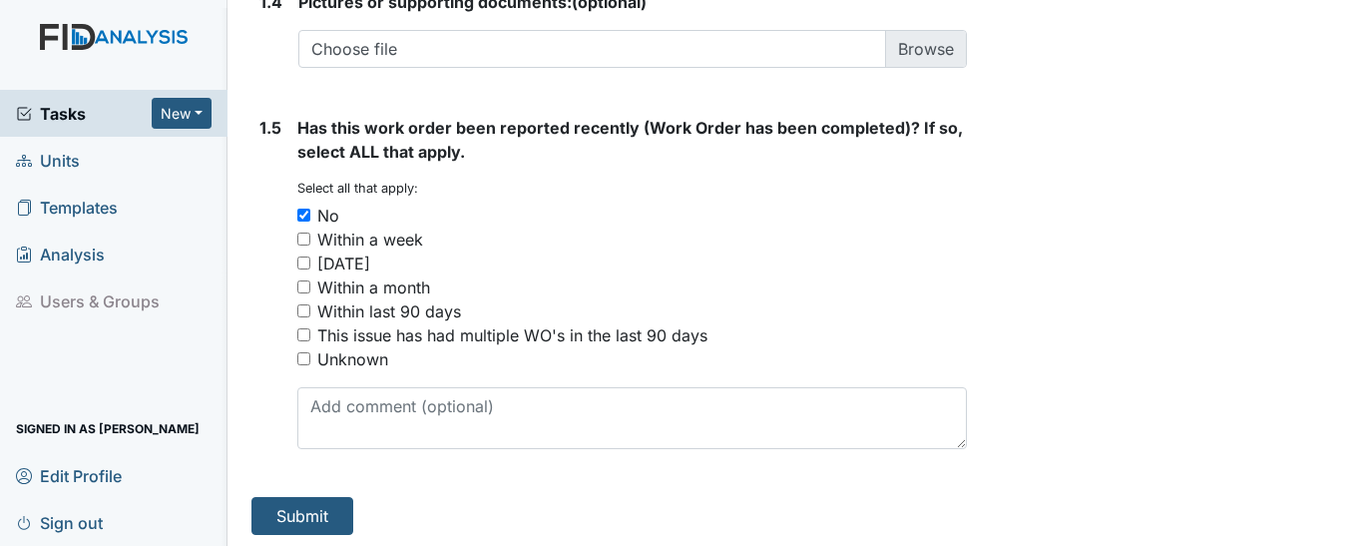
scroll to position [1666, 0]
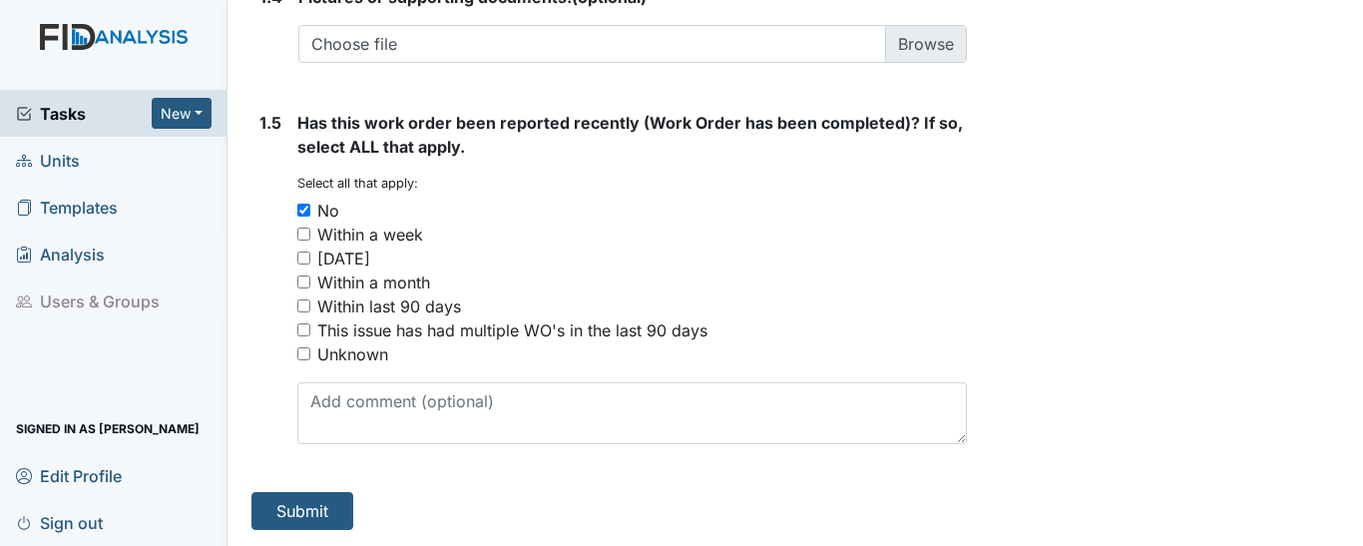
type textarea "Need chair put together"
click at [308, 499] on button "Submit" at bounding box center [302, 511] width 102 height 38
